Goal: Task Accomplishment & Management: Use online tool/utility

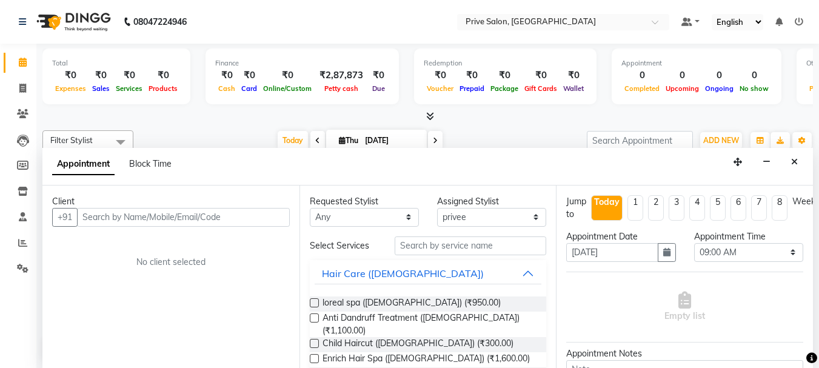
click at [796, 160] on icon "Close" at bounding box center [794, 162] width 7 height 8
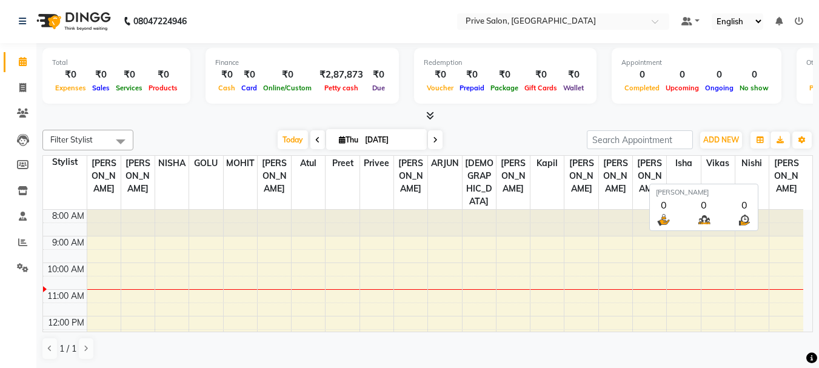
scroll to position [1, 0]
click at [25, 240] on icon at bounding box center [22, 242] width 9 height 9
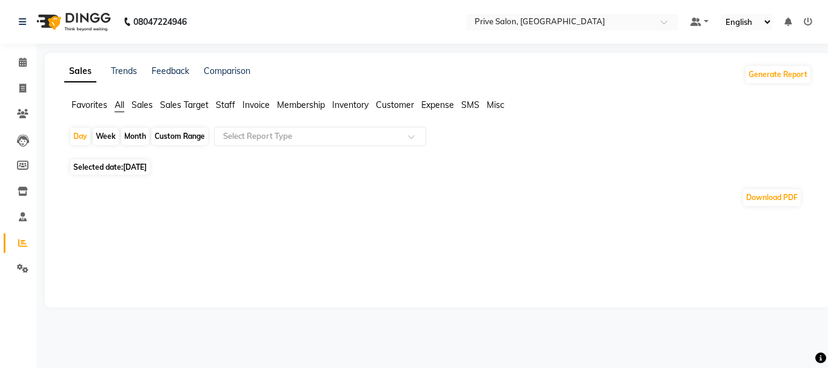
click at [128, 172] on span "Selected date: [DATE]" at bounding box center [109, 166] width 79 height 15
select select "9"
select select "2025"
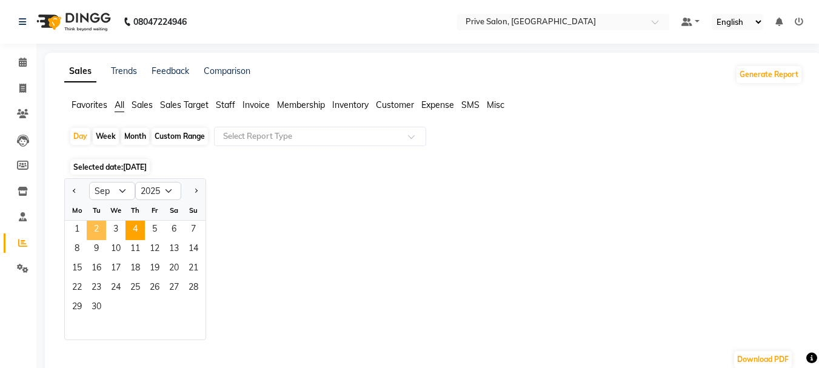
click at [96, 225] on span "2" at bounding box center [96, 230] width 19 height 19
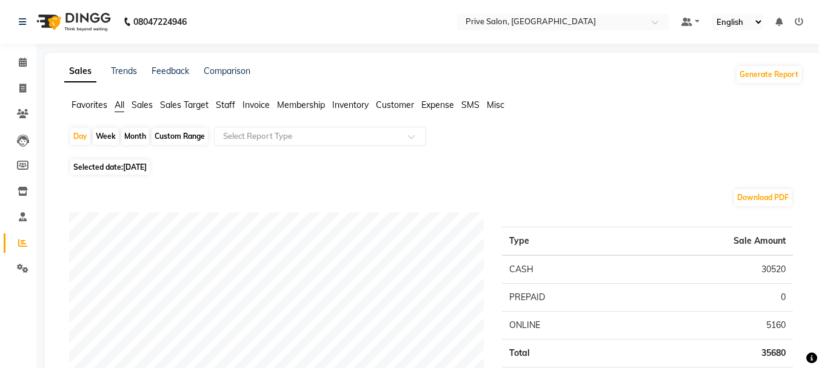
click at [227, 103] on span "Staff" at bounding box center [225, 104] width 19 height 11
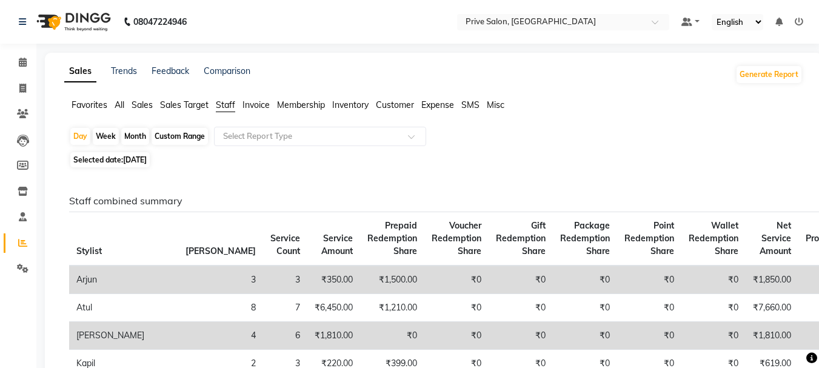
click at [143, 158] on span "[DATE]" at bounding box center [135, 159] width 24 height 9
select select "9"
select select "2025"
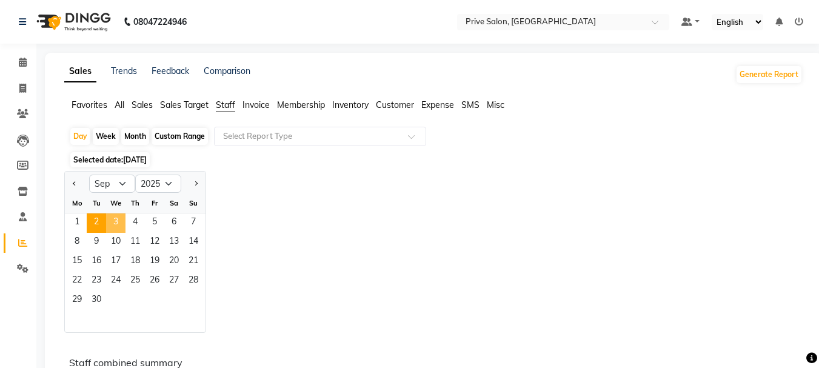
click at [119, 224] on span "3" at bounding box center [115, 222] width 19 height 19
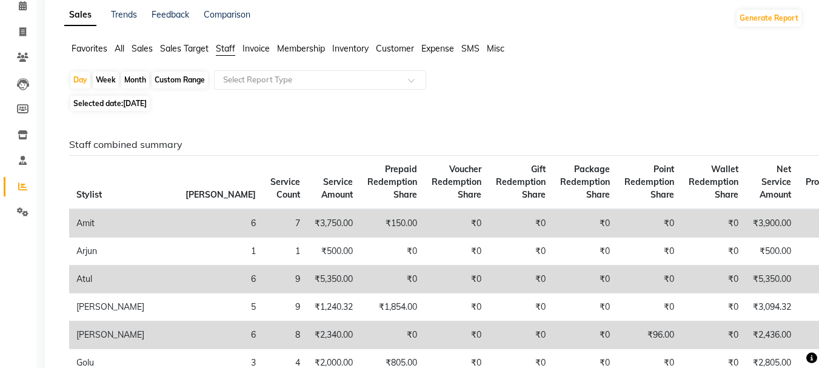
scroll to position [73, 0]
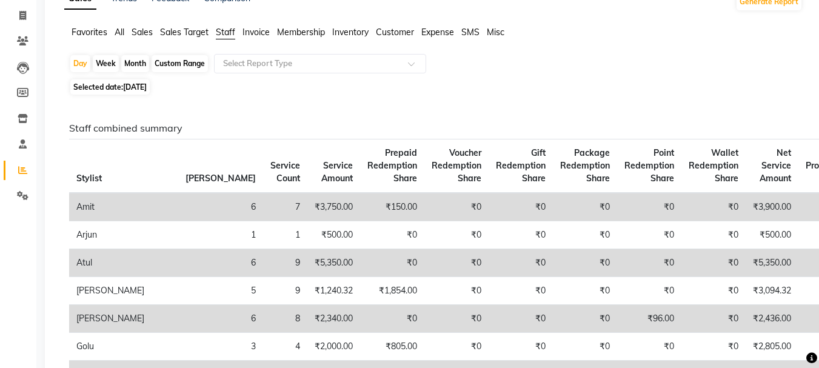
click at [140, 83] on span "[DATE]" at bounding box center [135, 86] width 24 height 9
select select "9"
select select "2025"
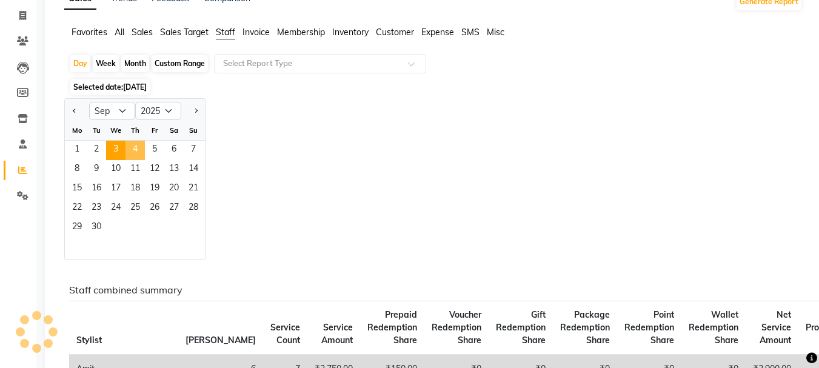
click at [132, 148] on span "4" at bounding box center [135, 150] width 19 height 19
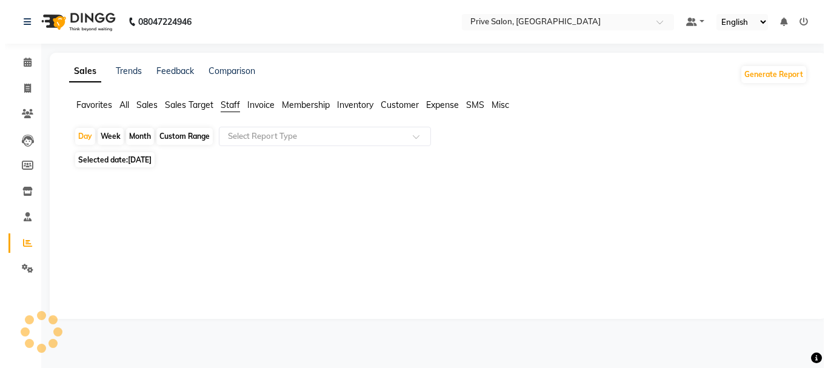
scroll to position [0, 0]
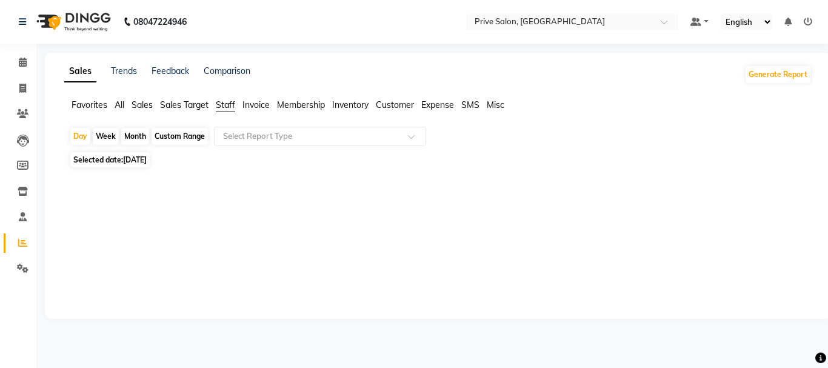
click at [231, 101] on span "Staff" at bounding box center [225, 104] width 19 height 11
